Goal: Navigation & Orientation: Find specific page/section

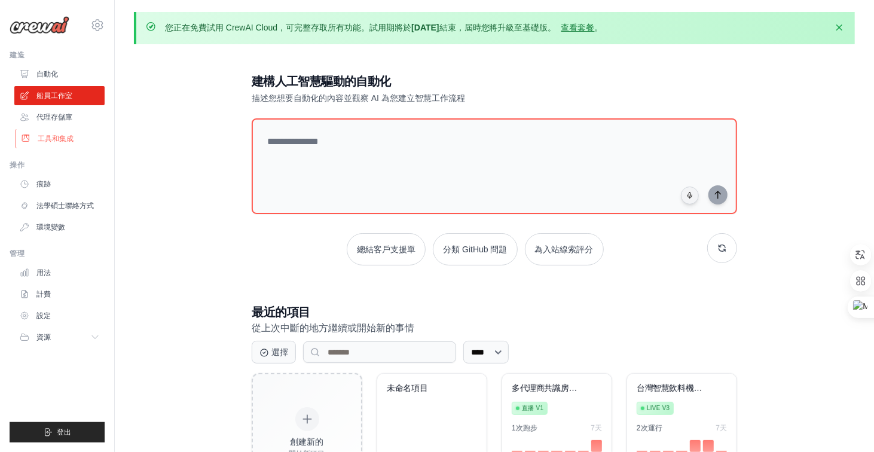
click at [56, 136] on font "工具和集成" at bounding box center [56, 138] width 36 height 8
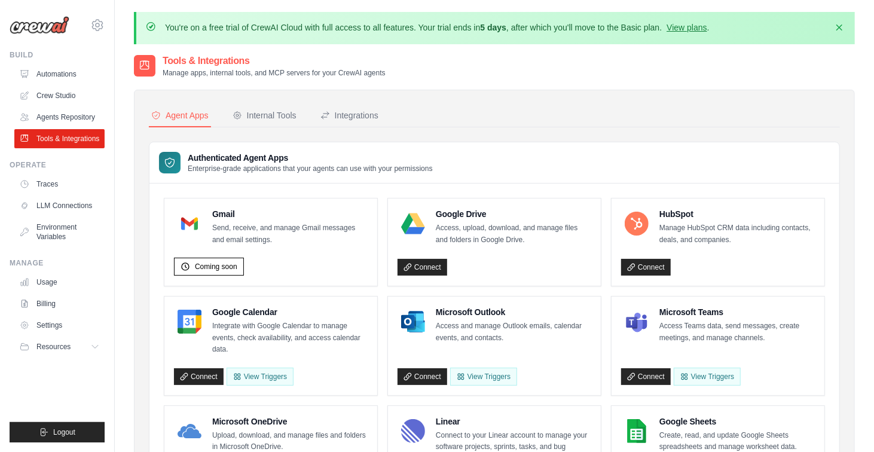
click at [59, 133] on link "Tools & Integrations" at bounding box center [59, 138] width 90 height 19
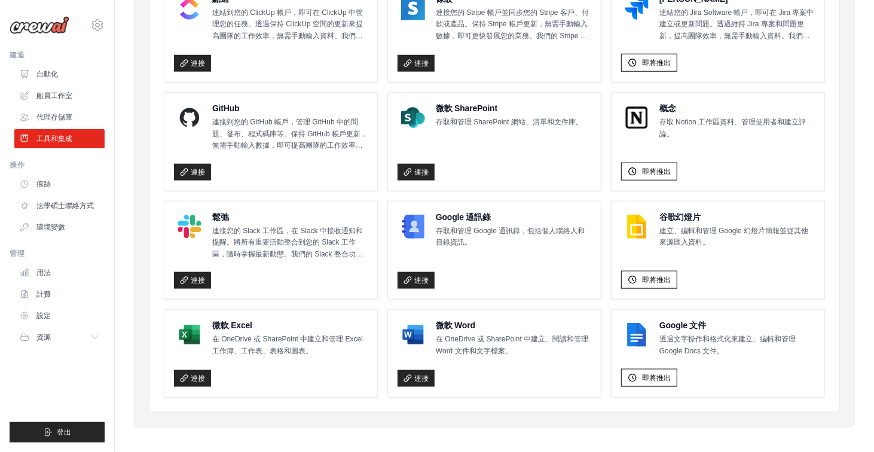
scroll to position [678, 0]
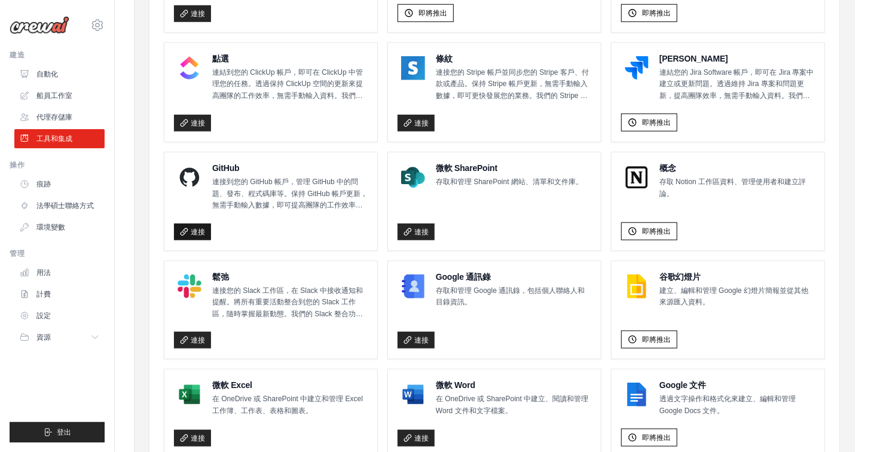
click at [191, 228] on font "連接" at bounding box center [198, 232] width 14 height 8
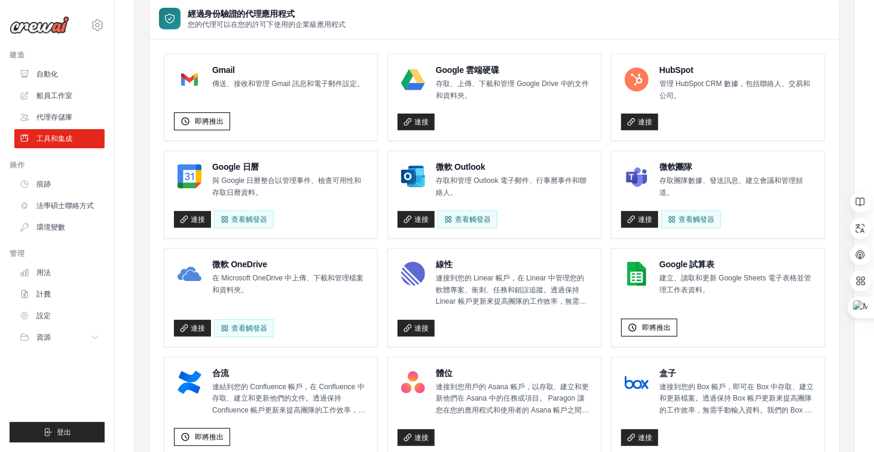
scroll to position [80, 0]
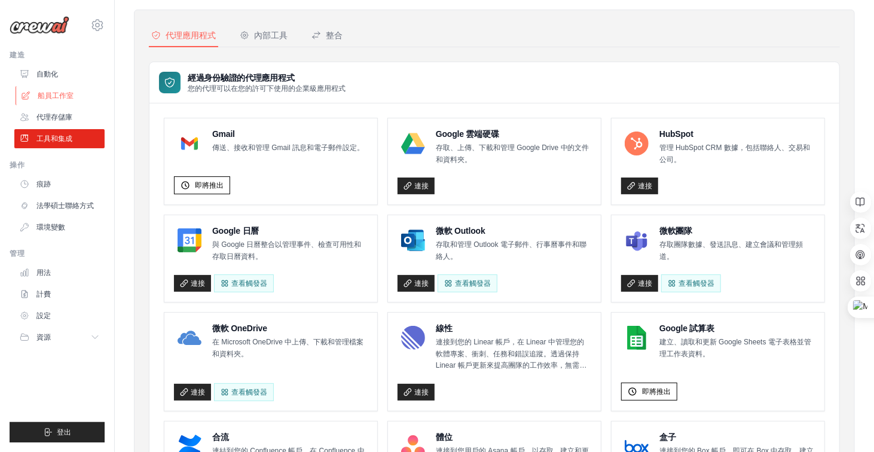
click at [63, 95] on font "船員工作室" at bounding box center [56, 95] width 36 height 8
